Goal: Check status: Check status

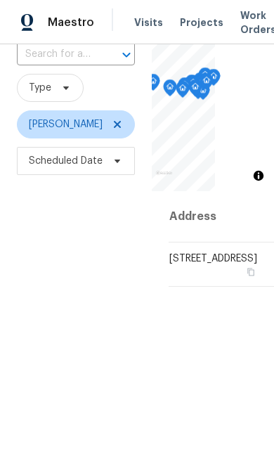
scroll to position [108, 0]
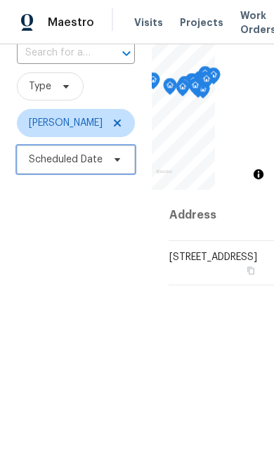
click at [51, 162] on span "Scheduled Date" at bounding box center [66, 160] width 74 height 14
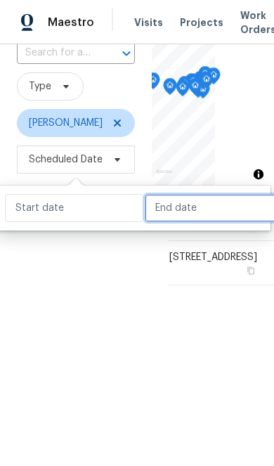
click at [174, 204] on input "text" at bounding box center [214, 208] width 139 height 28
select select "7"
select select "2025"
select select "8"
select select "2025"
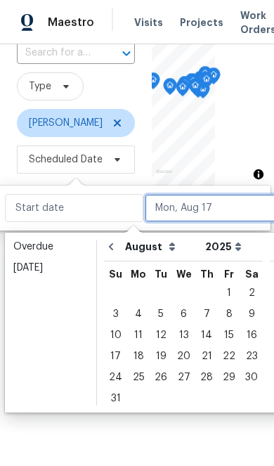
scroll to position [0, 50]
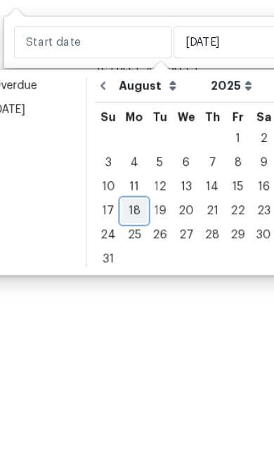
click at [141, 370] on div "18" at bounding box center [152, 380] width 23 height 20
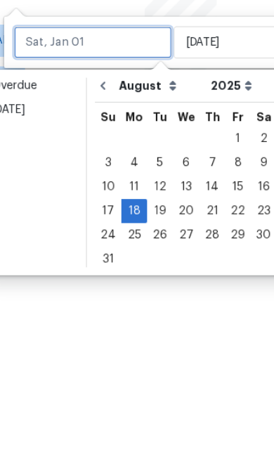
type input "[DATE]"
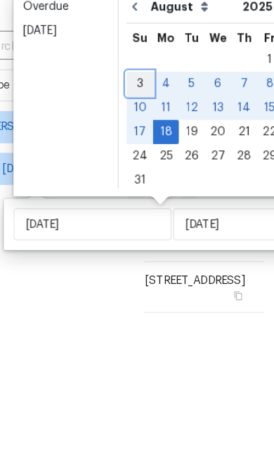
click at [122, 183] on div "3" at bounding box center [122, 193] width 23 height 20
type input "[DATE]"
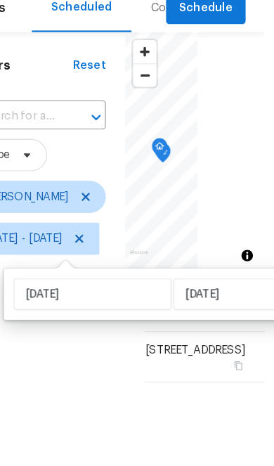
click at [47, 335] on div "Filters Reset ​ Type [PERSON_NAME] [DATE] - [DATE]" at bounding box center [34, 378] width 152 height 584
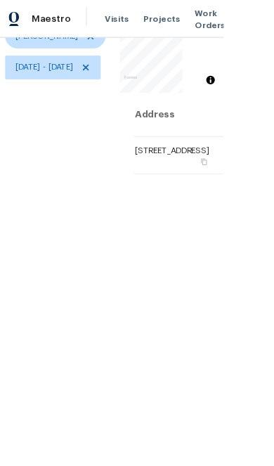
scroll to position [0, 10]
